Goal: Find specific page/section: Find specific page/section

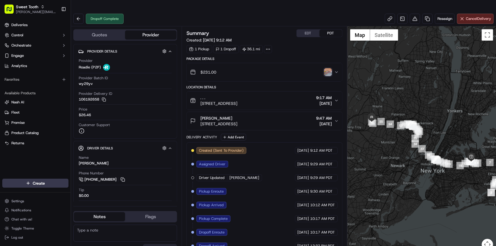
click at [325, 68] on img "button" at bounding box center [328, 72] width 8 height 8
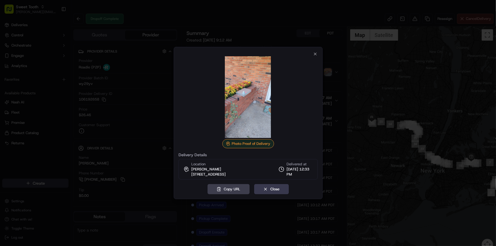
click at [335, 47] on div at bounding box center [248, 123] width 496 height 246
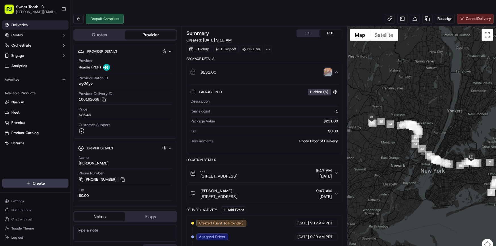
click at [27, 27] on span "Deliveries" at bounding box center [19, 24] width 16 height 5
